Goal: Check status: Check status

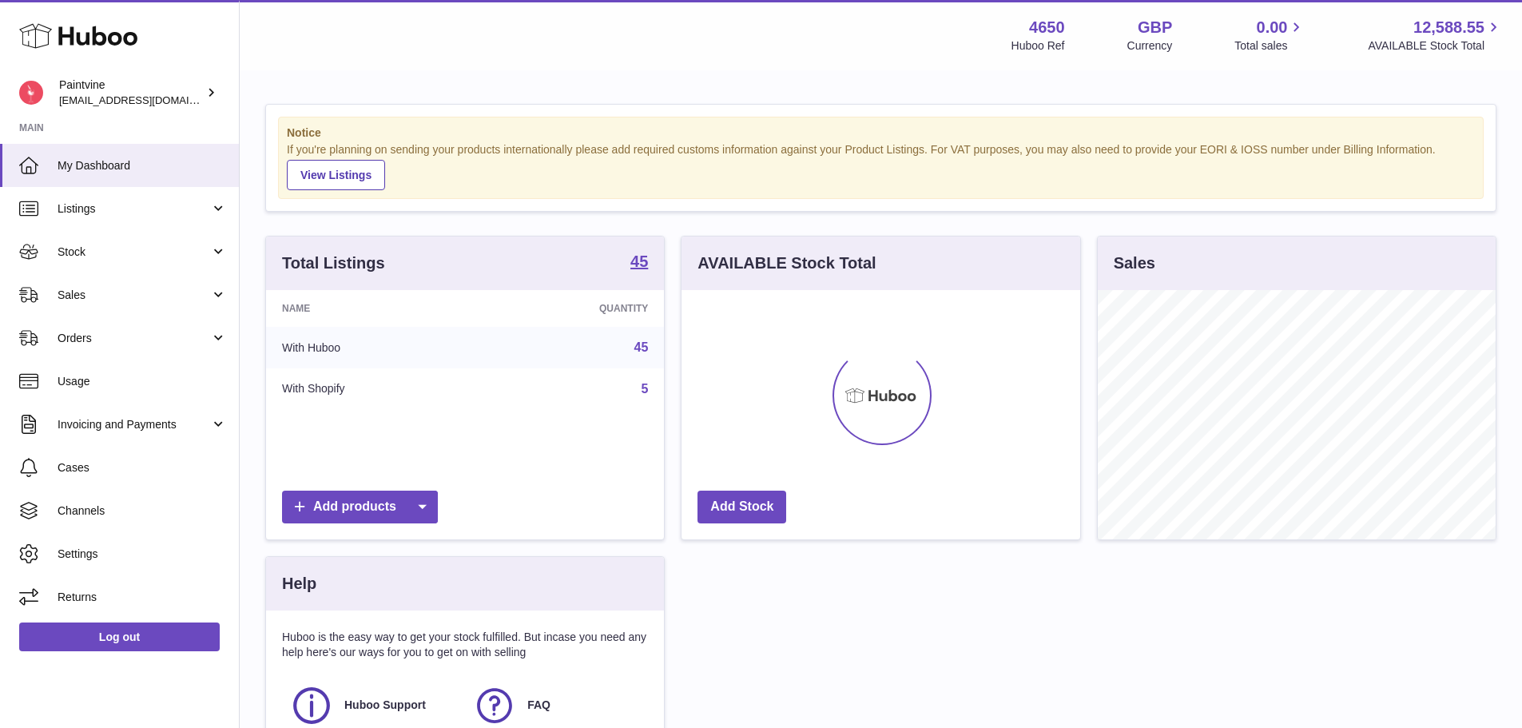
scroll to position [249, 399]
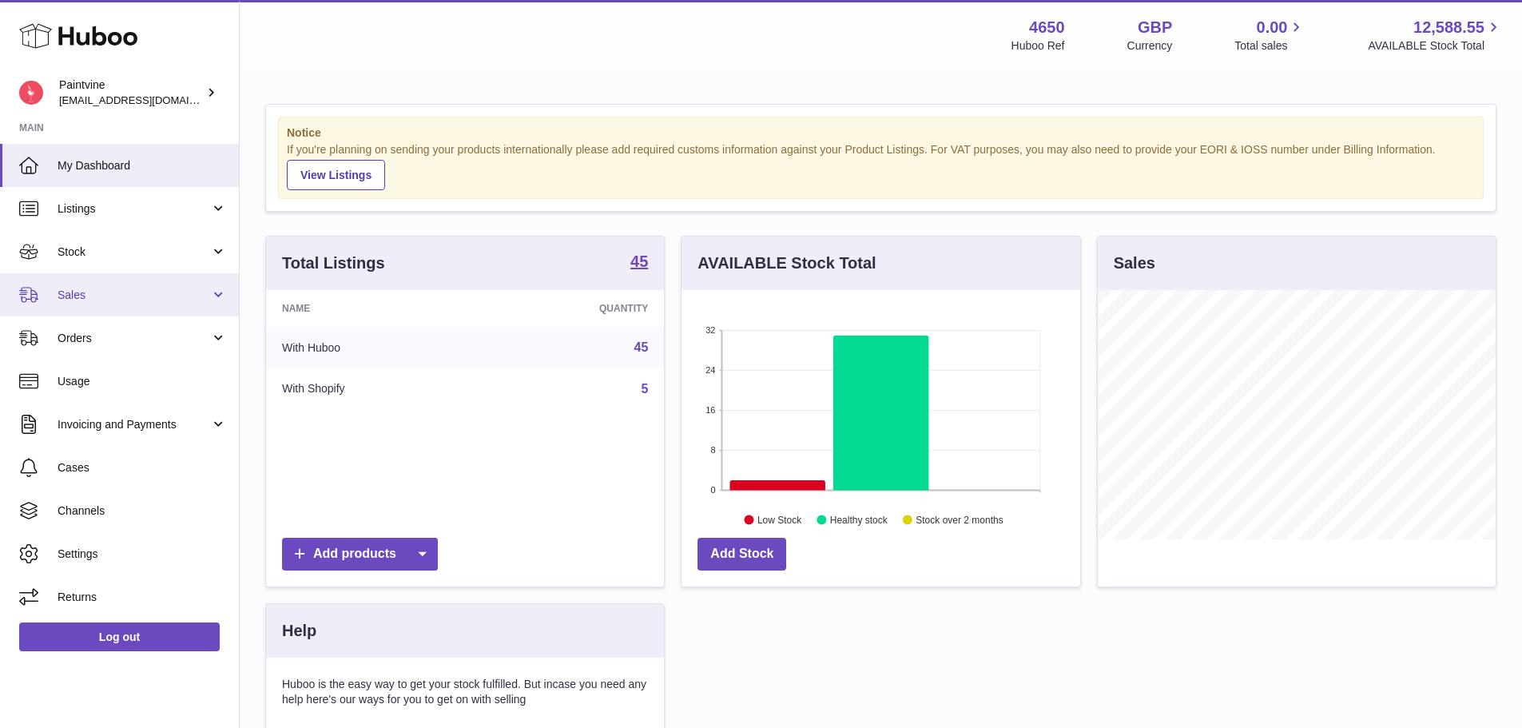
click at [165, 305] on link "Sales" at bounding box center [119, 294] width 239 height 43
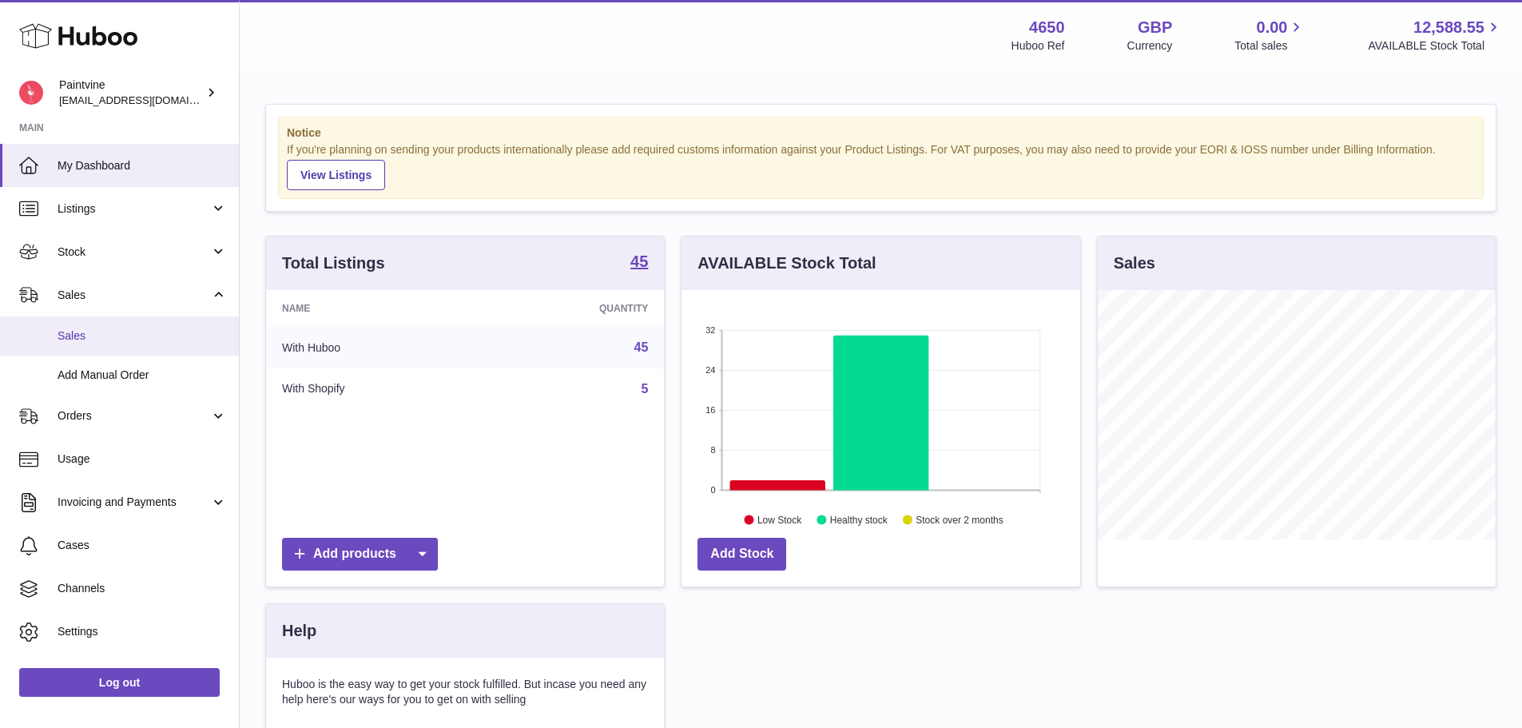
click at [118, 338] on span "Sales" at bounding box center [142, 335] width 169 height 15
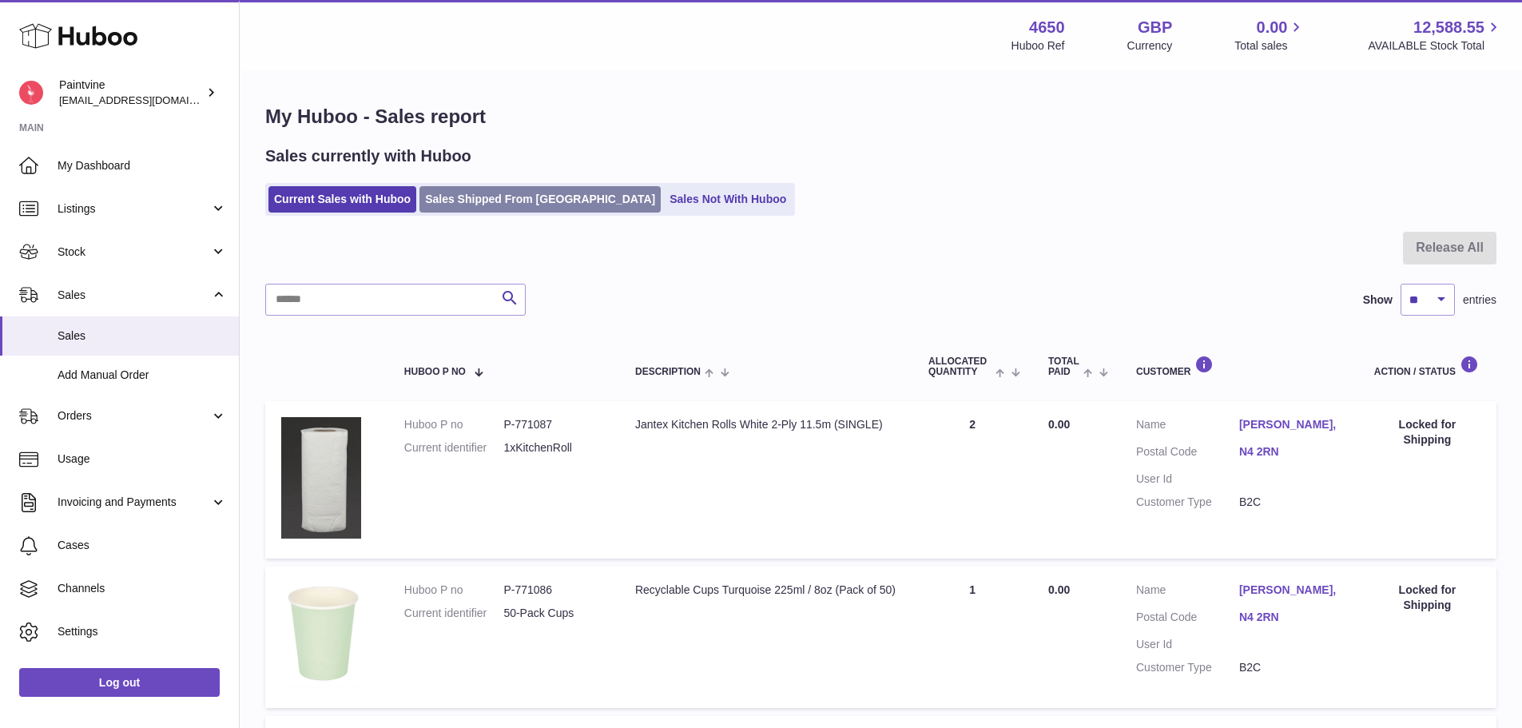
click at [480, 202] on link "Sales Shipped From Huboo" at bounding box center [540, 199] width 241 height 26
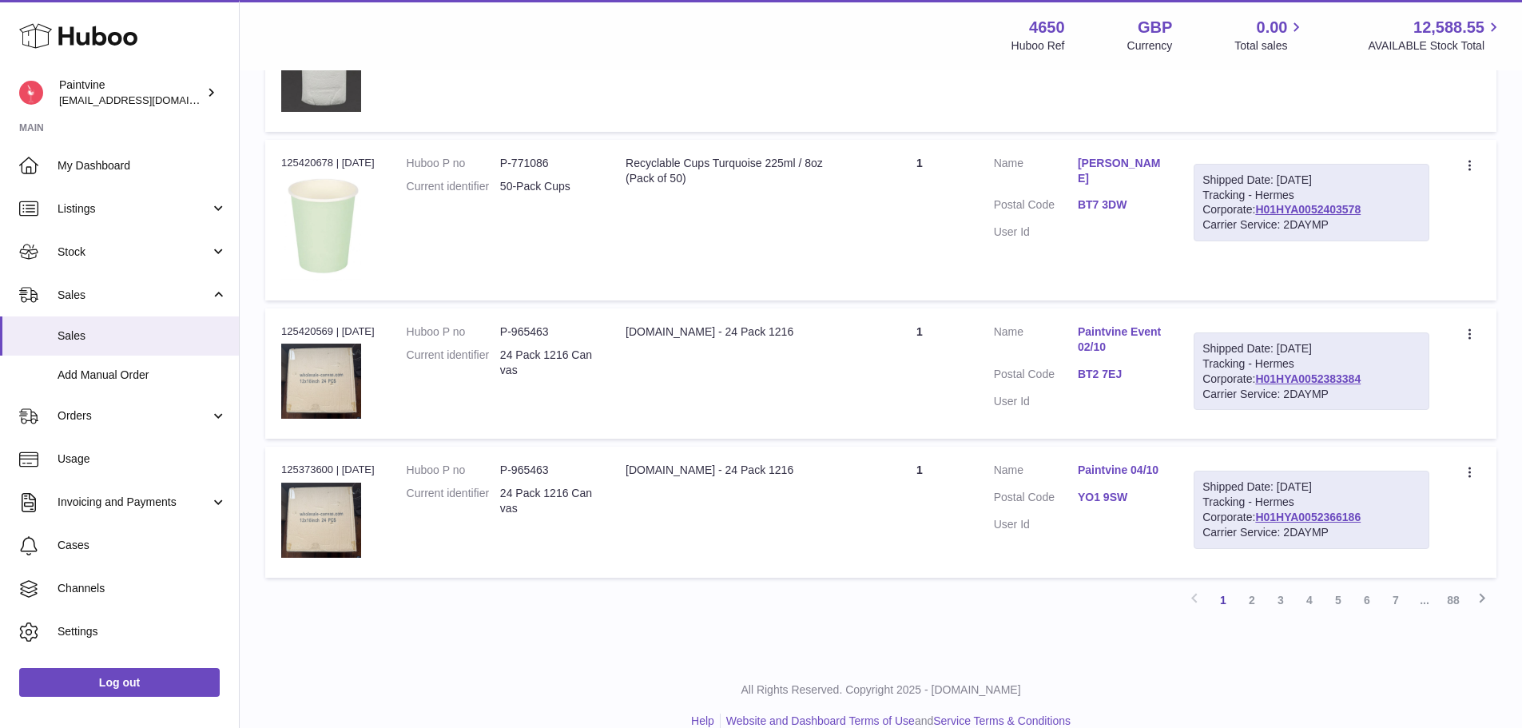
scroll to position [1324, 0]
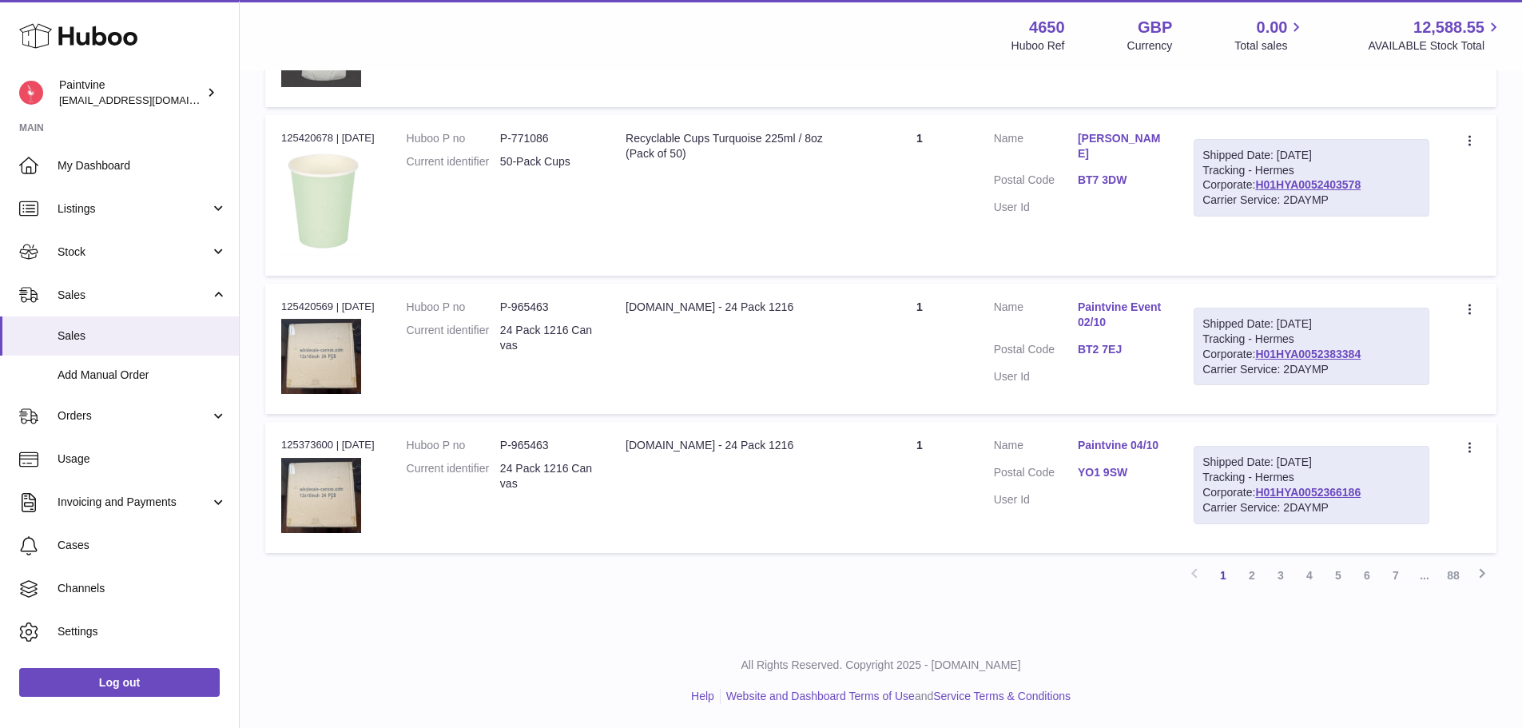
click at [1108, 478] on link "YO1 9SW" at bounding box center [1120, 472] width 84 height 15
click at [1105, 352] on div at bounding box center [761, 364] width 1522 height 728
click at [1105, 352] on link "BT2 7EJ" at bounding box center [1120, 349] width 84 height 15
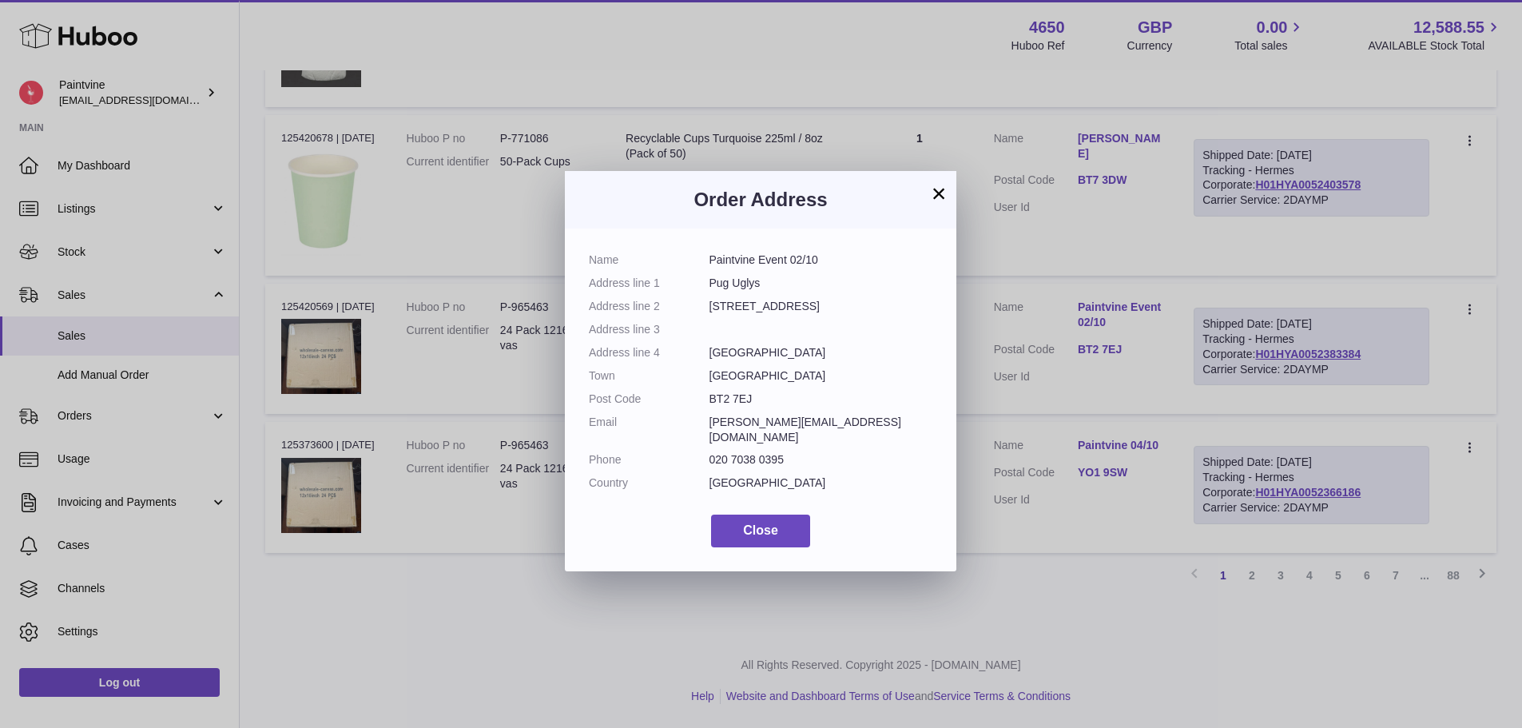
click at [1112, 357] on div "× Order Address Name Paintvine Event 02/10 Address line 1 Pug Uglys Address lin…" at bounding box center [761, 364] width 1522 height 728
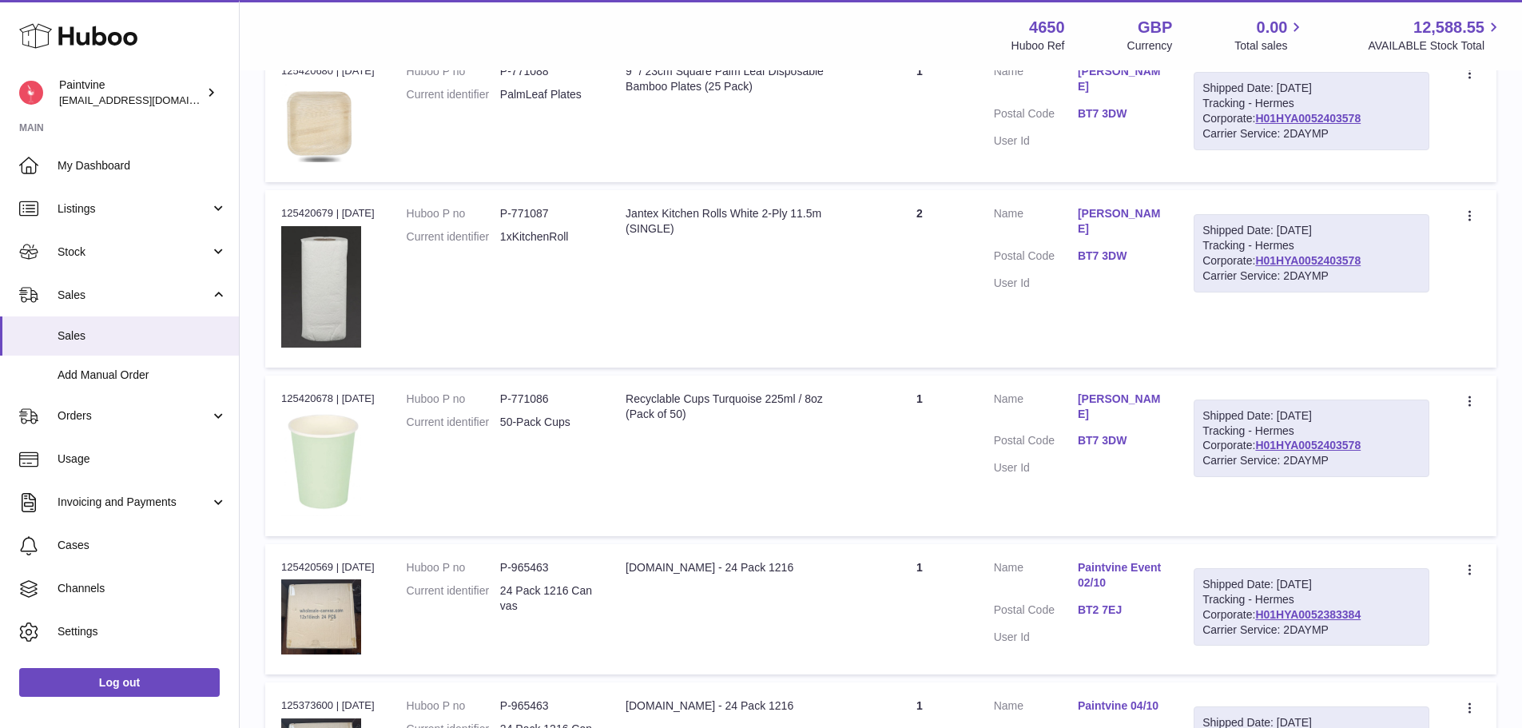
scroll to position [1005, 0]
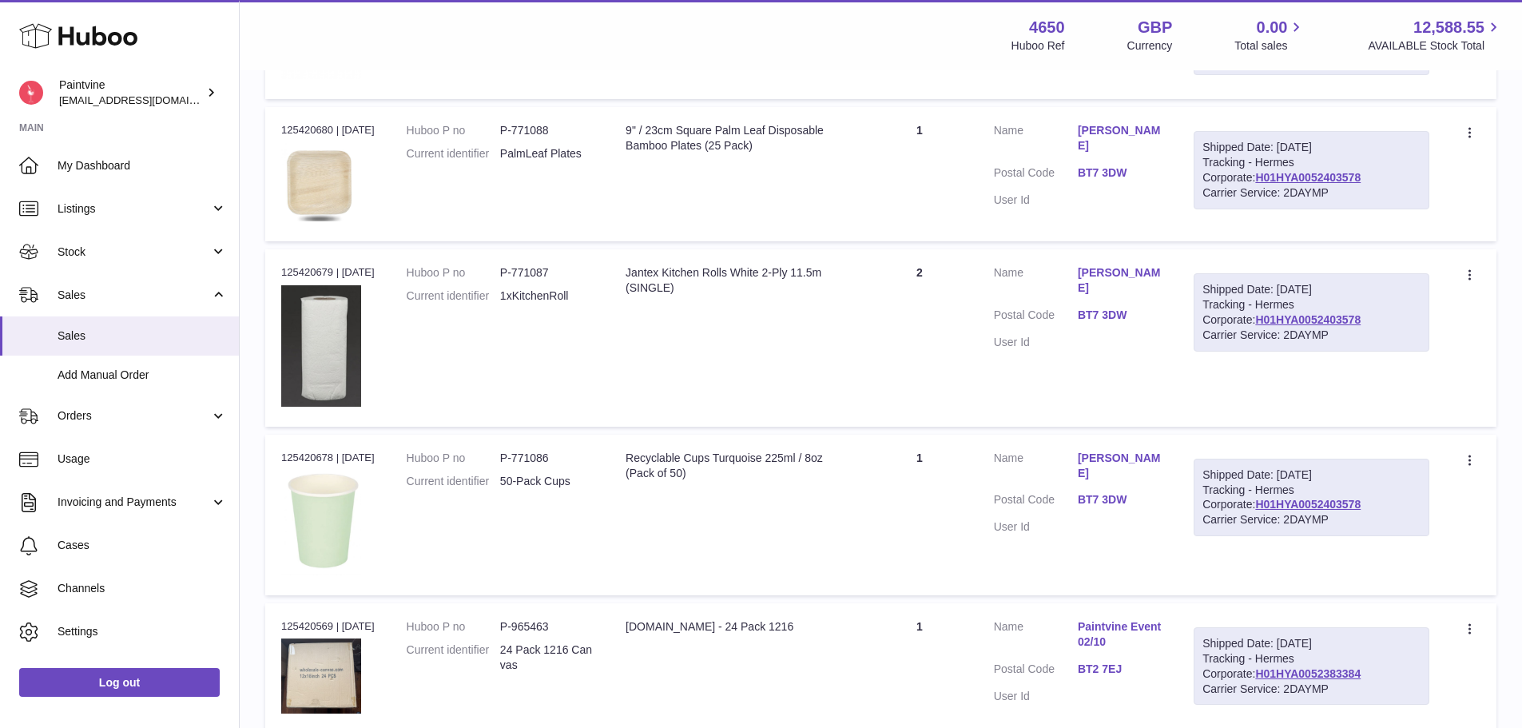
click at [1105, 476] on dl "Customer Name Carrie Neal Postal Code BT7 3DW User Id" at bounding box center [1078, 497] width 169 height 93
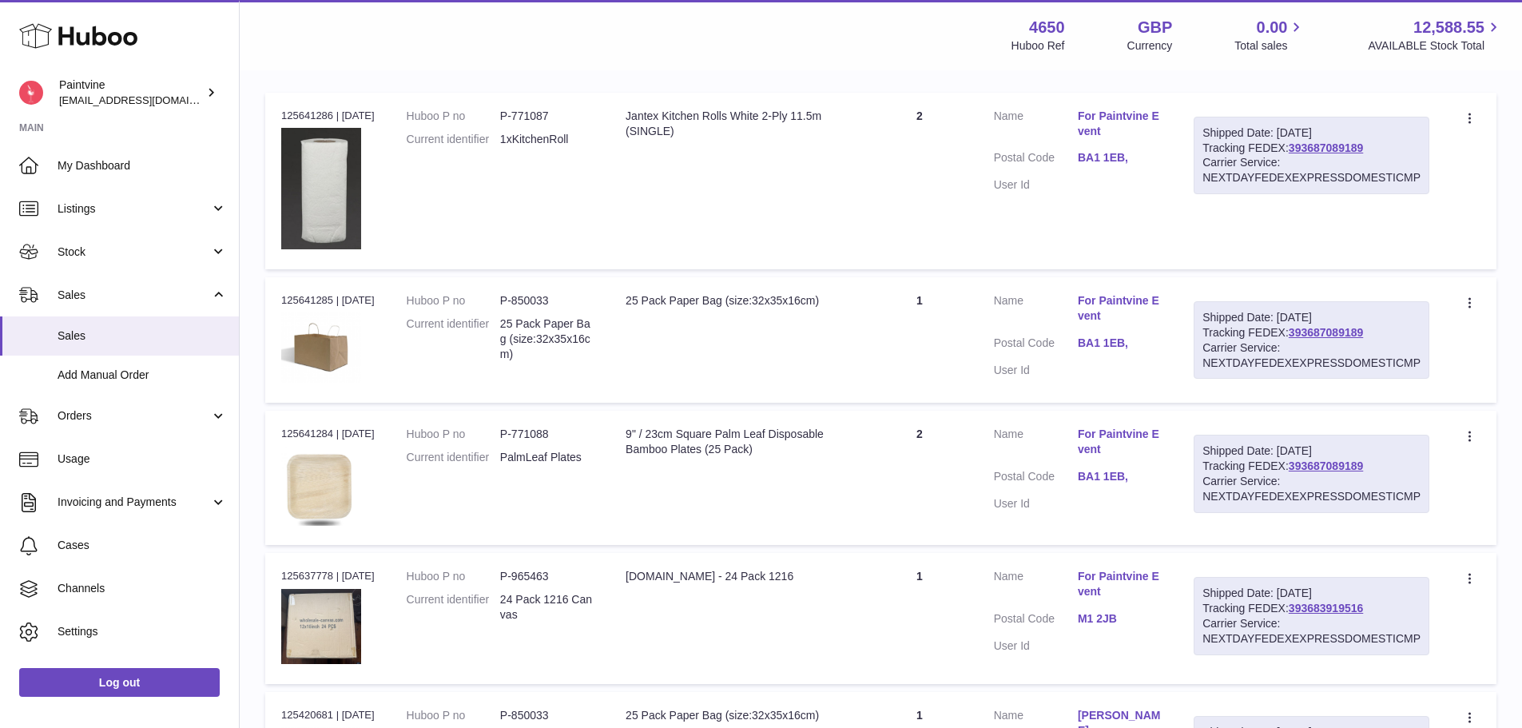
scroll to position [285, 0]
click at [1098, 626] on link "M1 2JB" at bounding box center [1120, 619] width 84 height 15
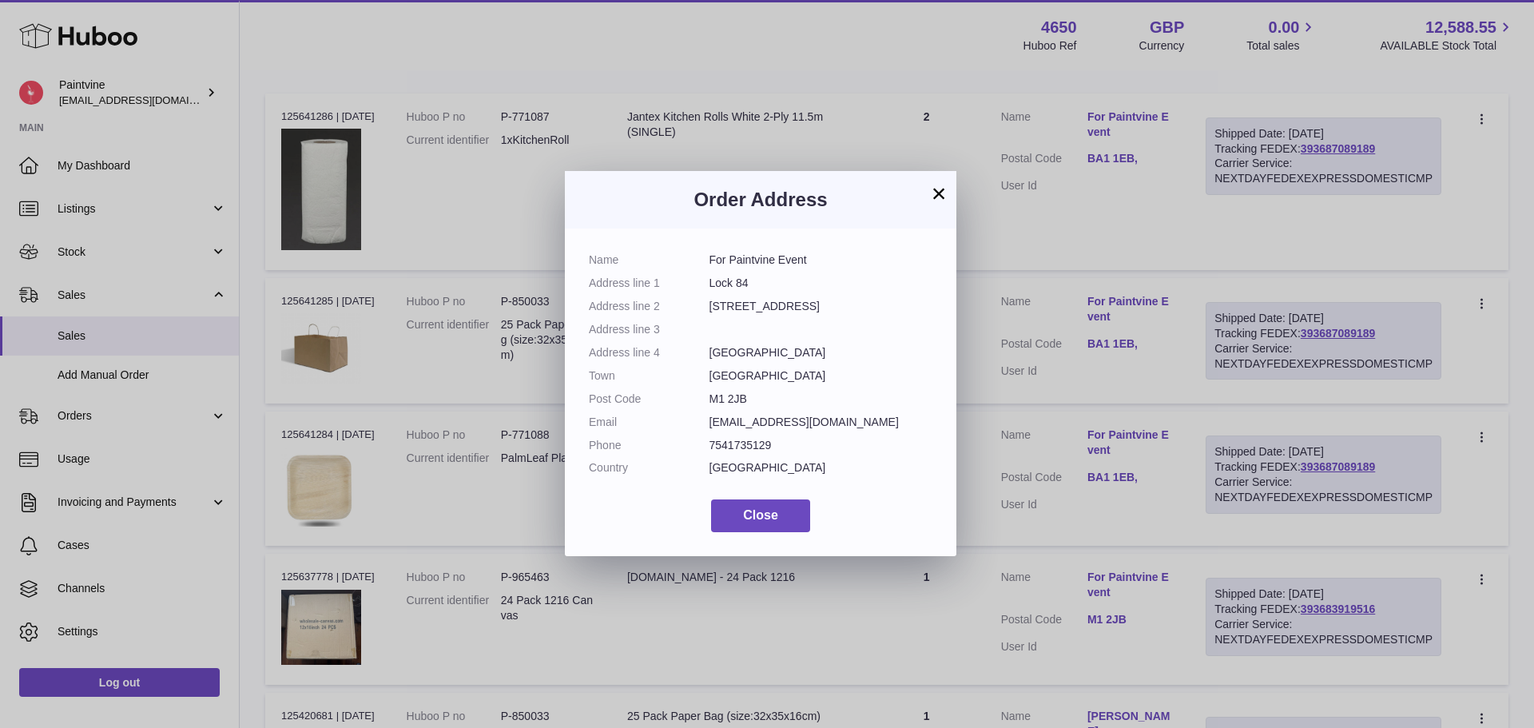
click at [936, 190] on button "×" at bounding box center [938, 193] width 19 height 19
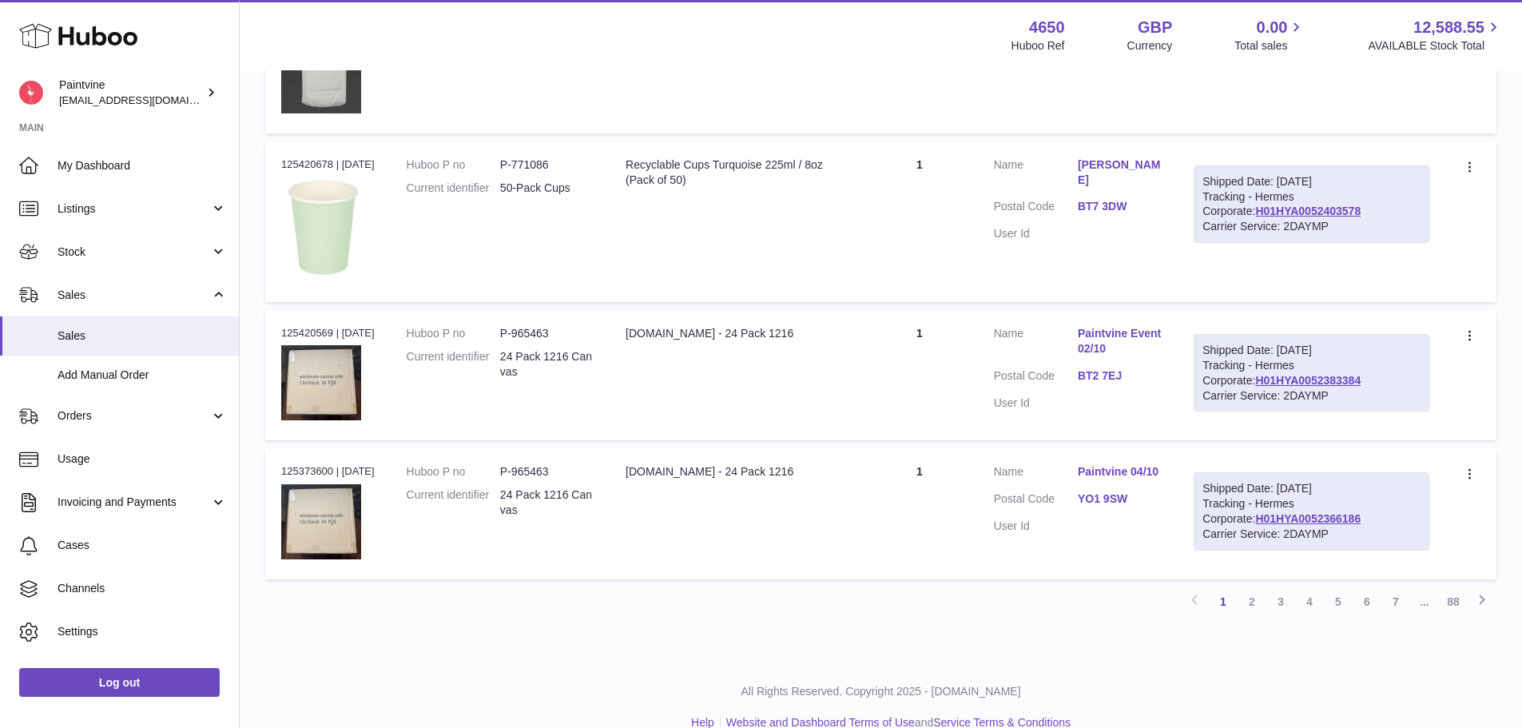
scroll to position [1324, 0]
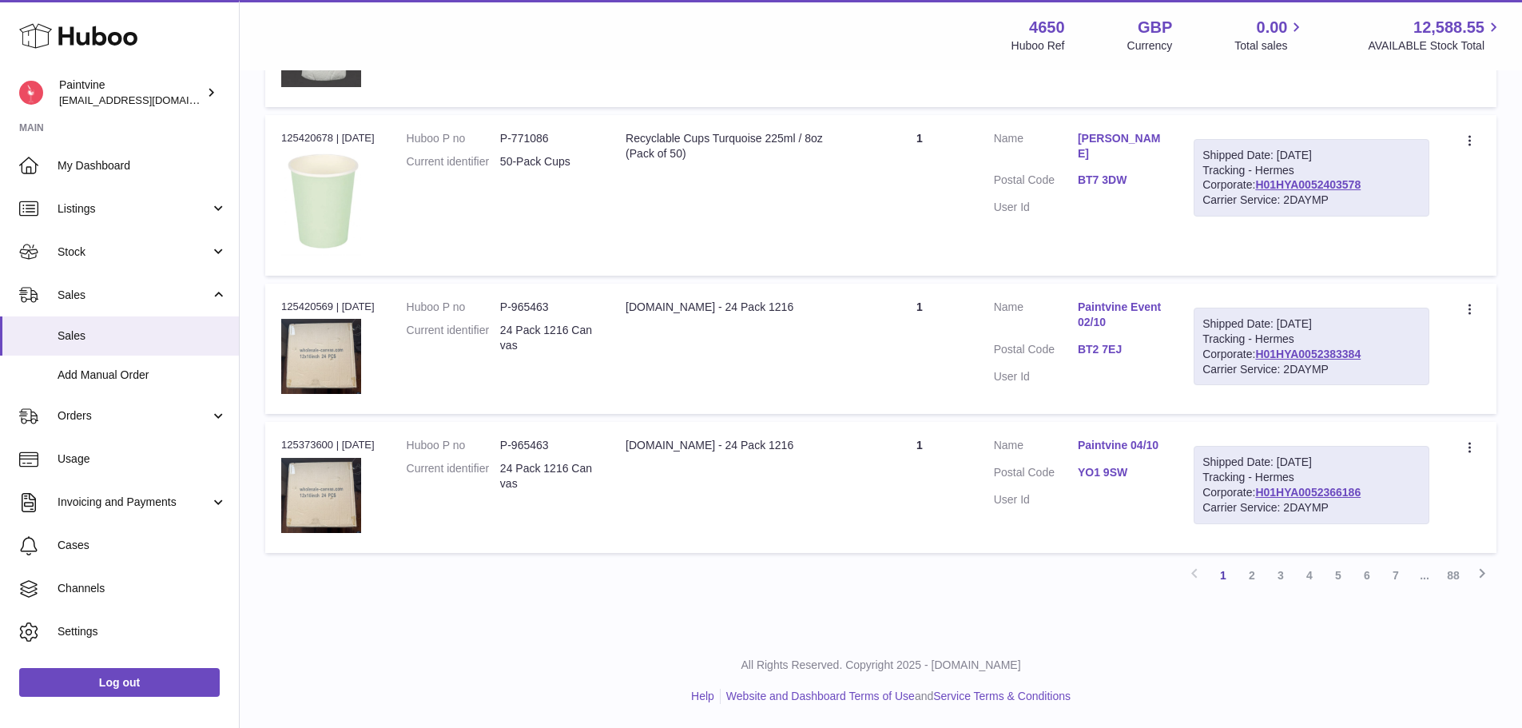
click at [1261, 570] on link "2" at bounding box center [1252, 575] width 29 height 29
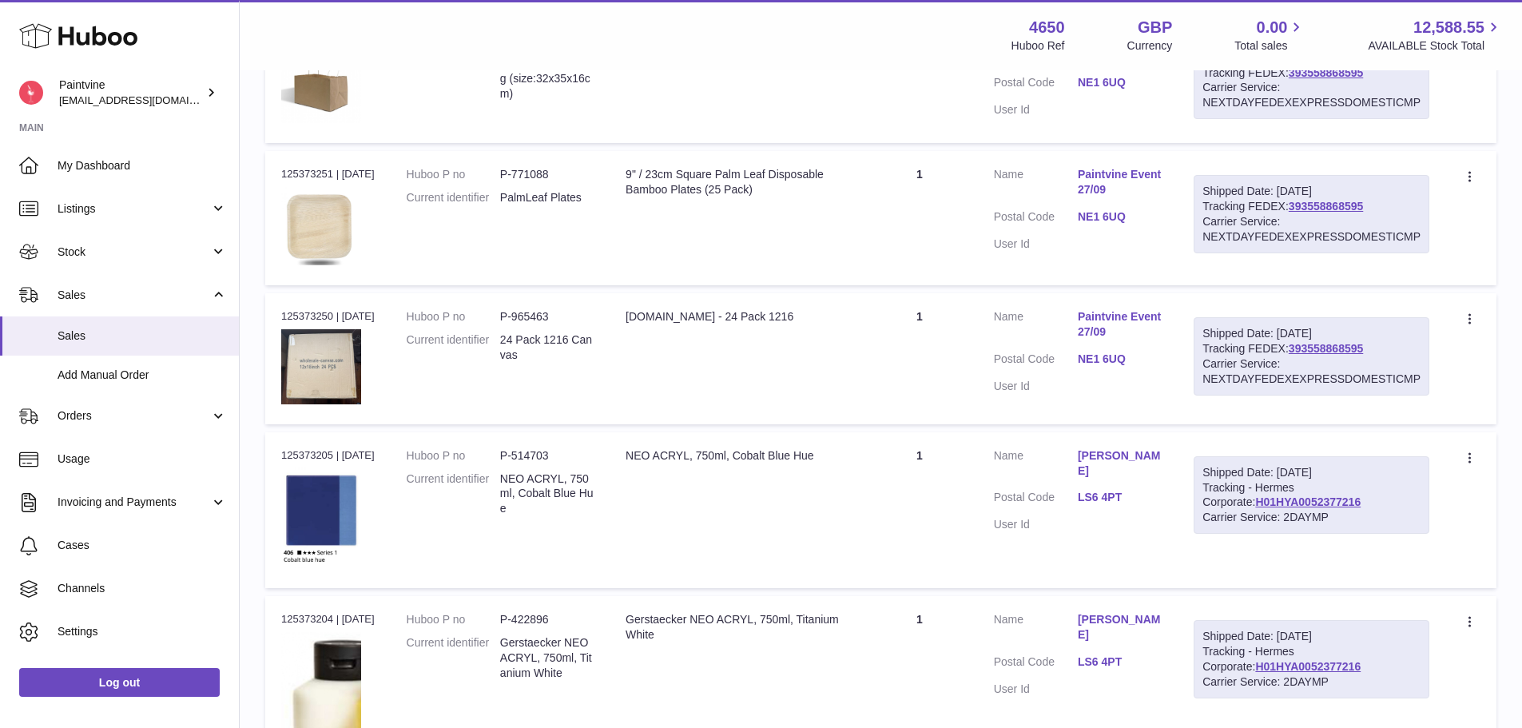
scroll to position [1031, 0]
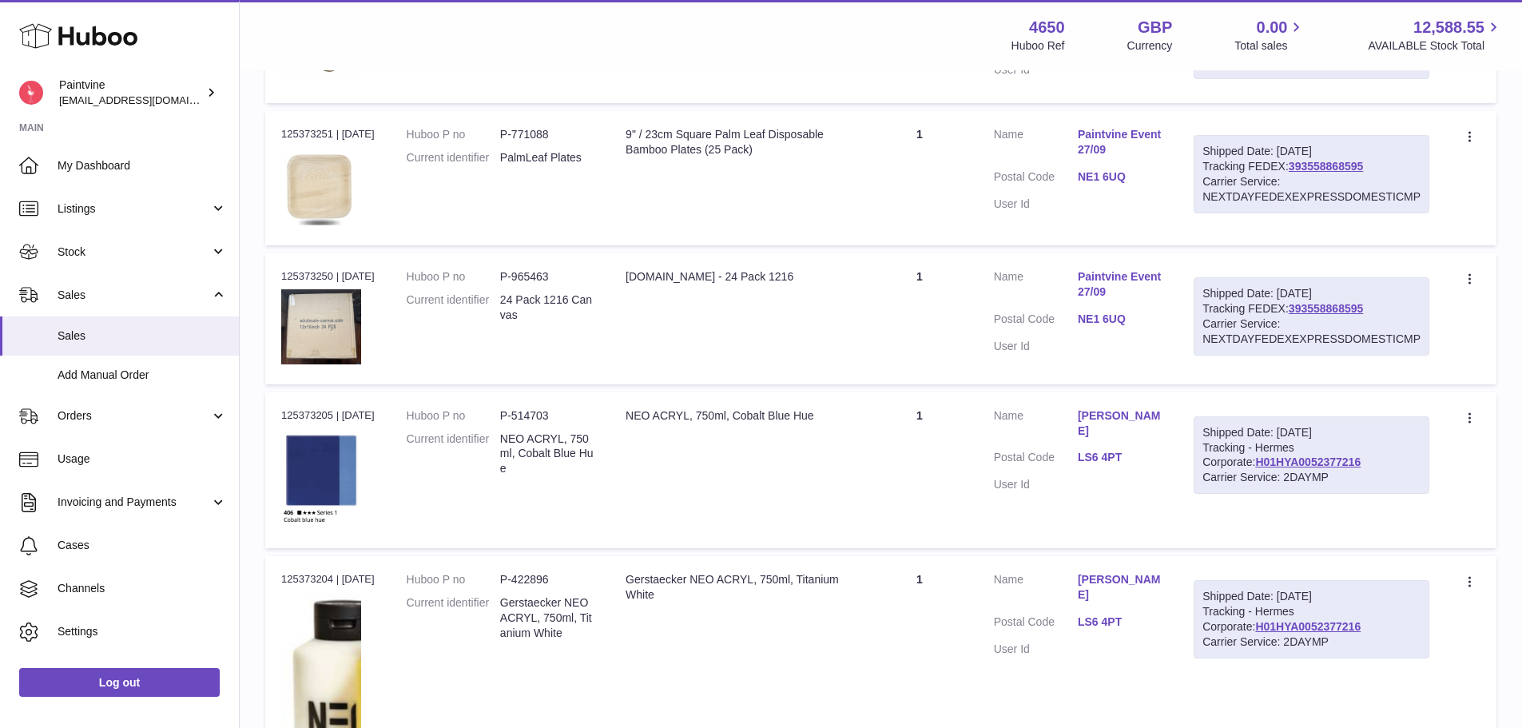
click at [1100, 318] on link "NE1 6UQ" at bounding box center [1120, 319] width 84 height 15
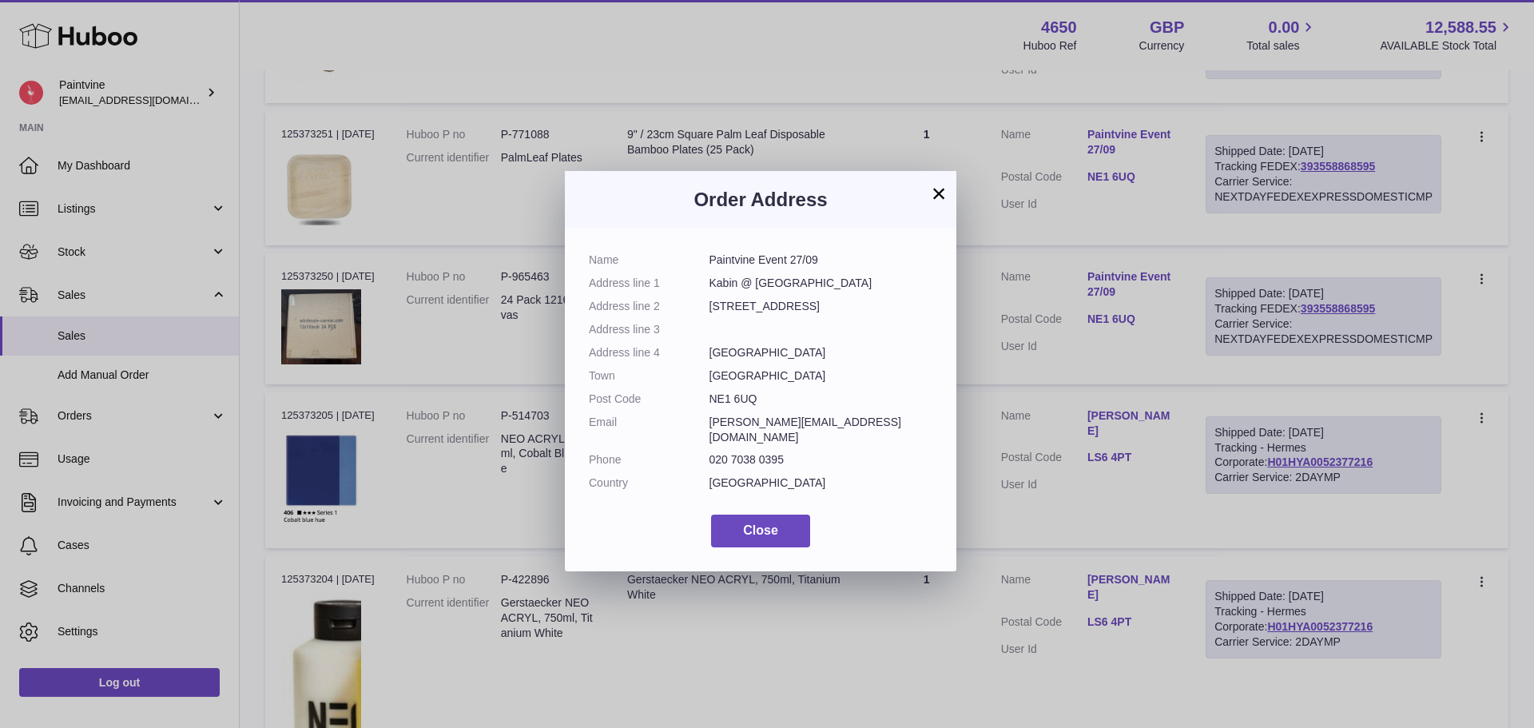
click at [931, 191] on button "×" at bounding box center [938, 193] width 19 height 19
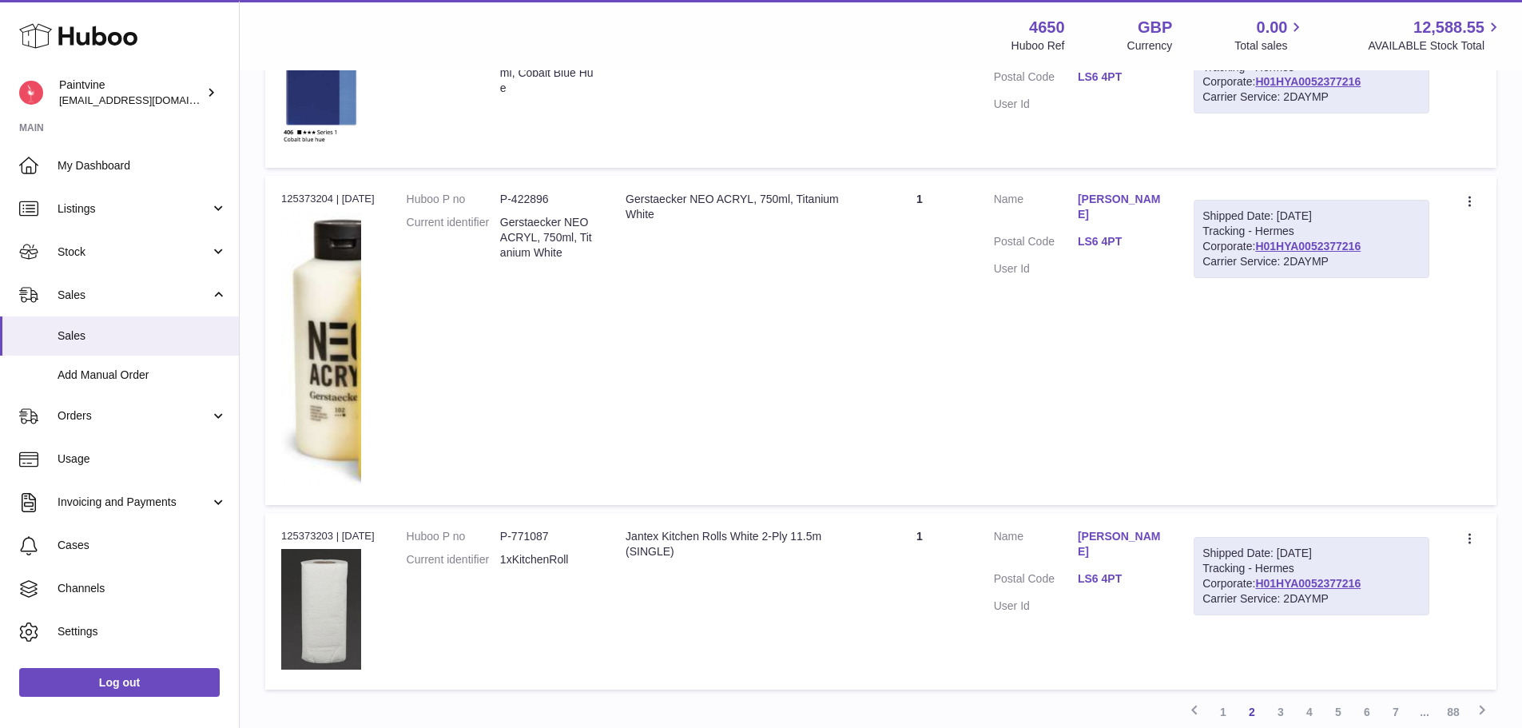
scroll to position [1548, 0]
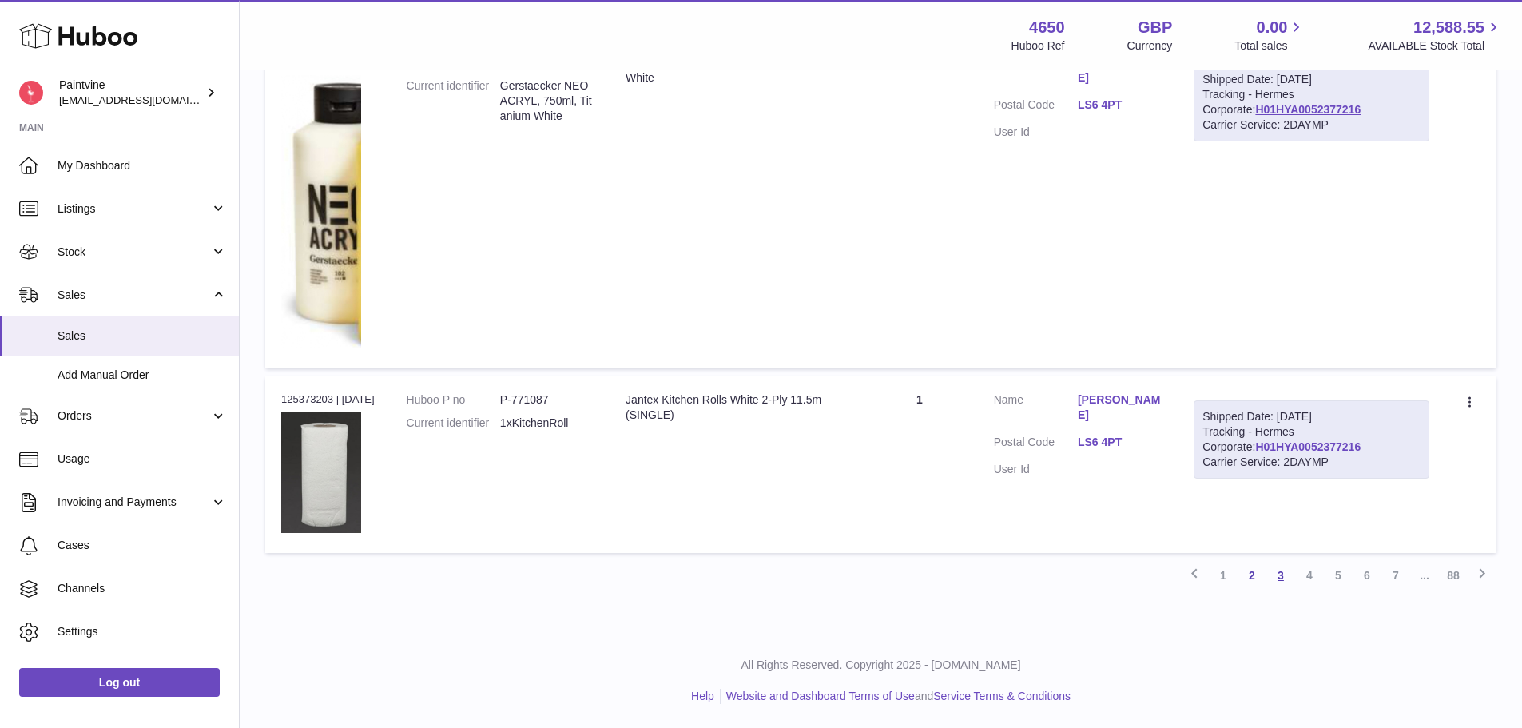
click at [1272, 583] on link "3" at bounding box center [1281, 575] width 29 height 29
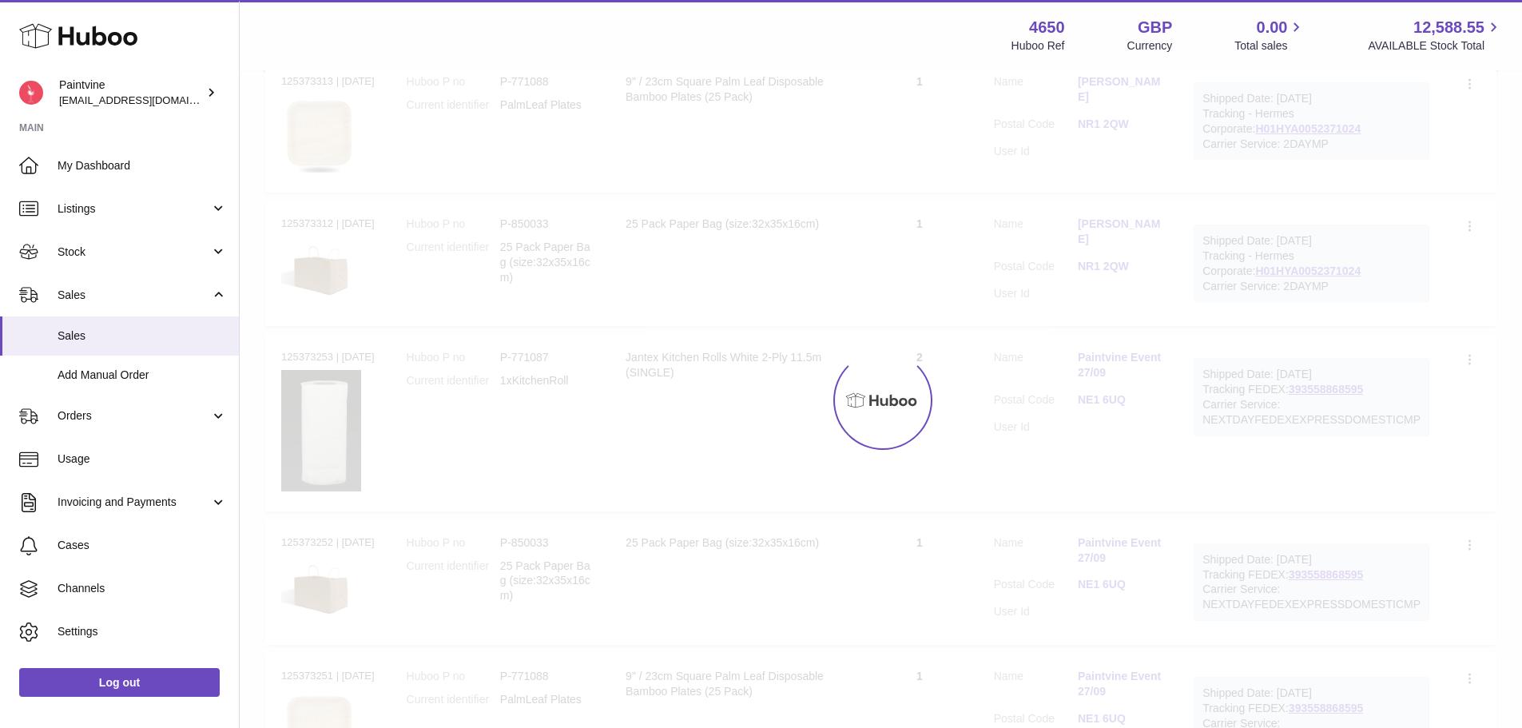
scroll to position [72, 0]
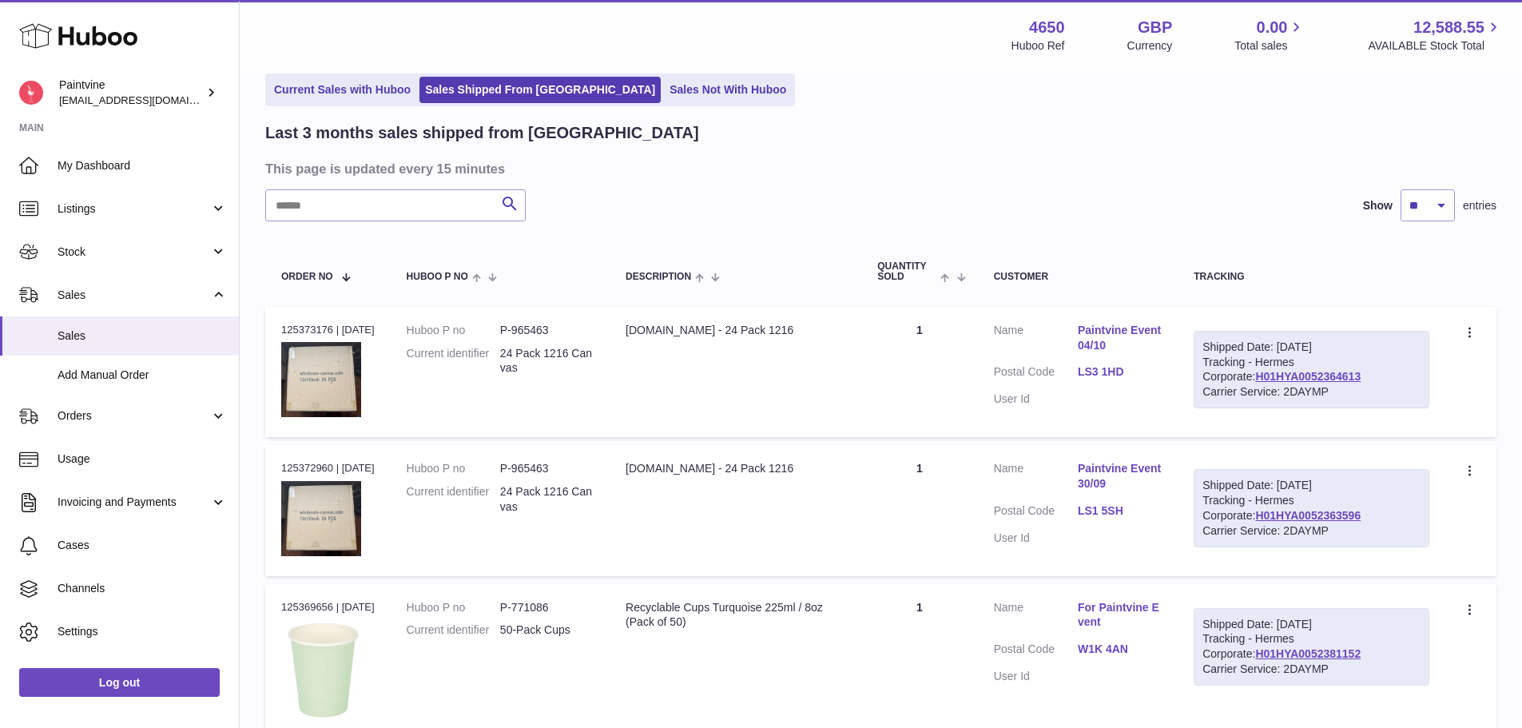
click at [1107, 366] on link "LS3 1HD" at bounding box center [1120, 371] width 84 height 15
drag, startPoint x: 1133, startPoint y: 464, endPoint x: 1134, endPoint y: 509, distance: 45.6
click at [1133, 465] on div at bounding box center [761, 364] width 1522 height 728
click at [1112, 511] on link "LS1 5SH" at bounding box center [1120, 510] width 84 height 15
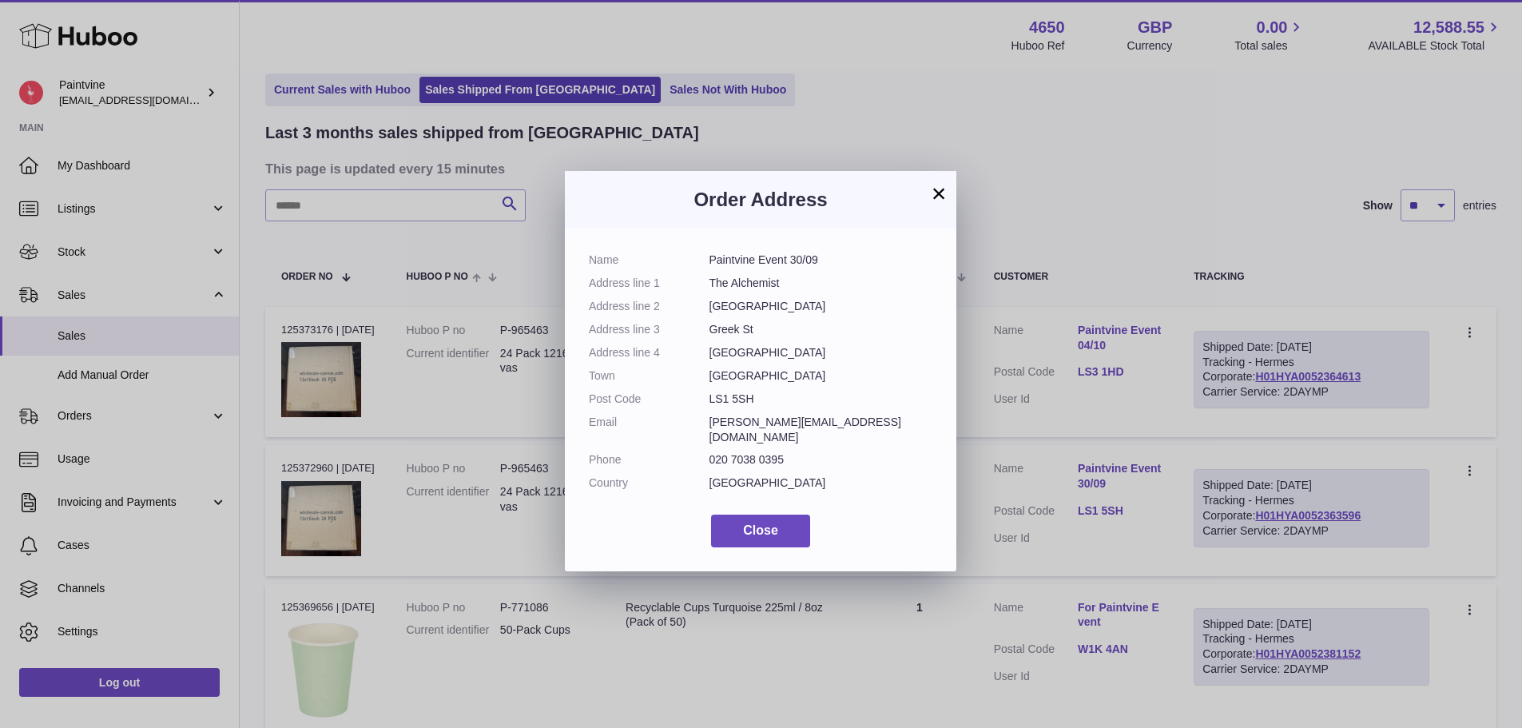
click at [1112, 511] on div "× Order Address Name Paintvine Event 30/09 Address line 1 The Alchemist Address…" at bounding box center [761, 364] width 1522 height 728
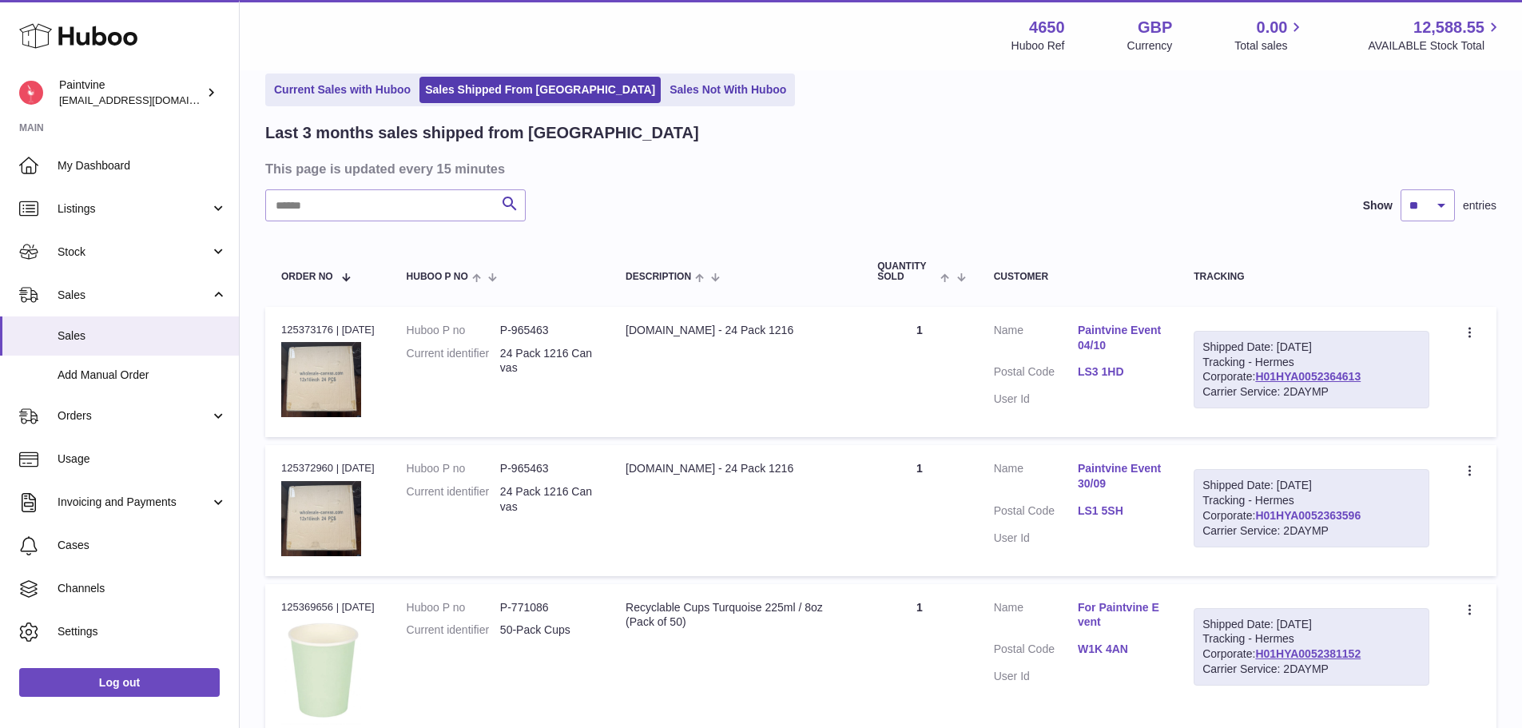
click at [1265, 517] on link "H01HYA0052363596" at bounding box center [1308, 515] width 105 height 13
drag, startPoint x: 1319, startPoint y: 511, endPoint x: 1185, endPoint y: 514, distance: 133.5
click at [1185, 514] on td "Shipped Date: 24th Sep 2025 Tracking - Hermes Corporate: H01HYA0052363596 Carri…" at bounding box center [1312, 510] width 268 height 130
copy link "H01HYA0052363596"
